Goal: Transaction & Acquisition: Purchase product/service

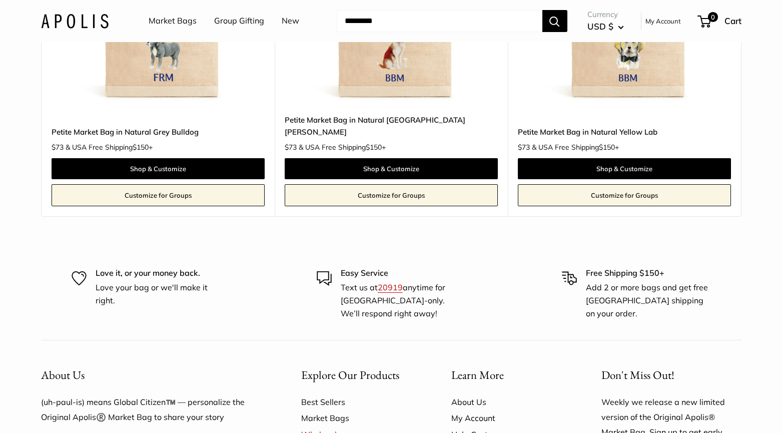
scroll to position [757, 0]
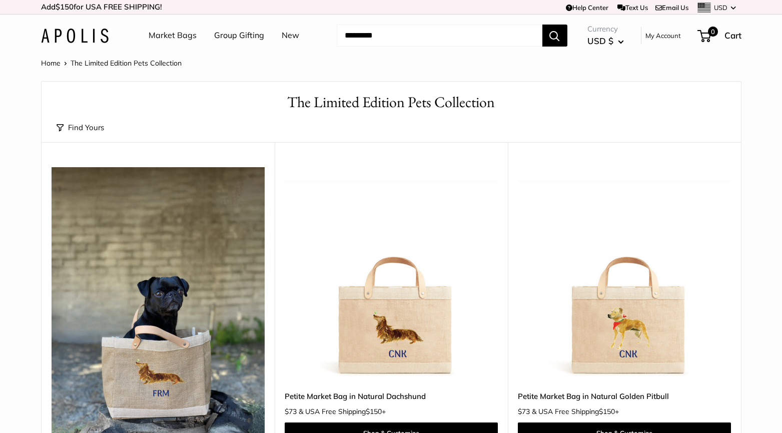
click at [184, 36] on link "Market Bags" at bounding box center [173, 35] width 48 height 15
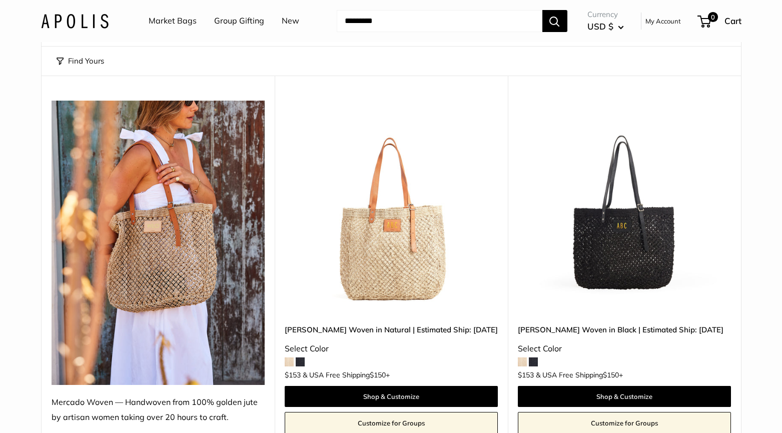
scroll to position [123, 0]
